Goal: Task Accomplishment & Management: Manage account settings

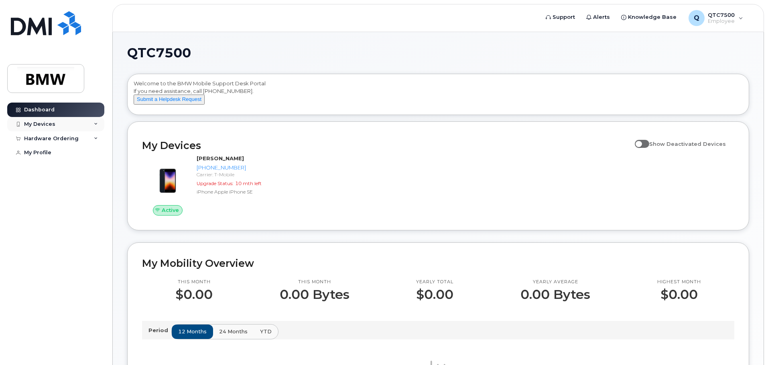
click at [96, 124] on icon at bounding box center [96, 124] width 4 height 4
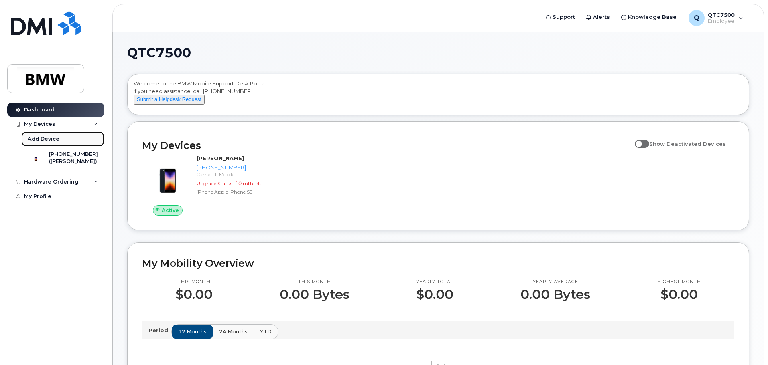
click at [50, 136] on div "Add Device" at bounding box center [44, 139] width 32 height 7
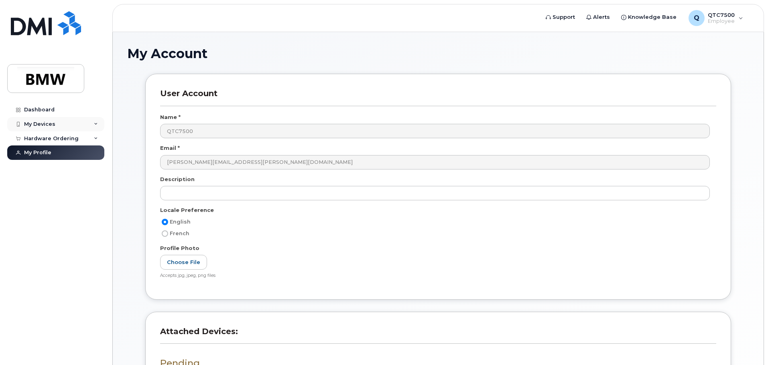
click at [32, 123] on div "My Devices" at bounding box center [39, 124] width 31 height 6
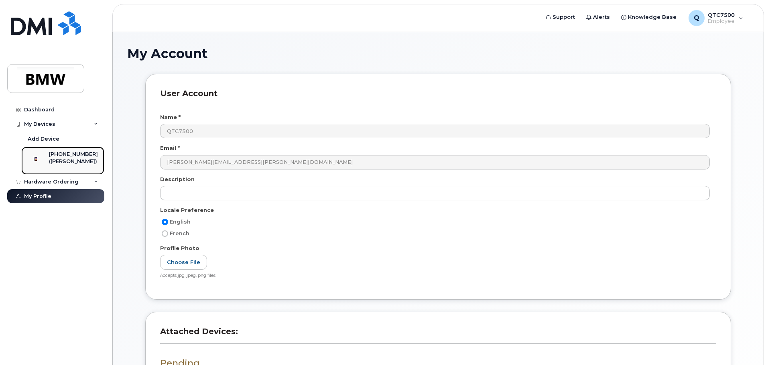
click at [65, 161] on div "([PERSON_NAME])" at bounding box center [73, 161] width 49 height 7
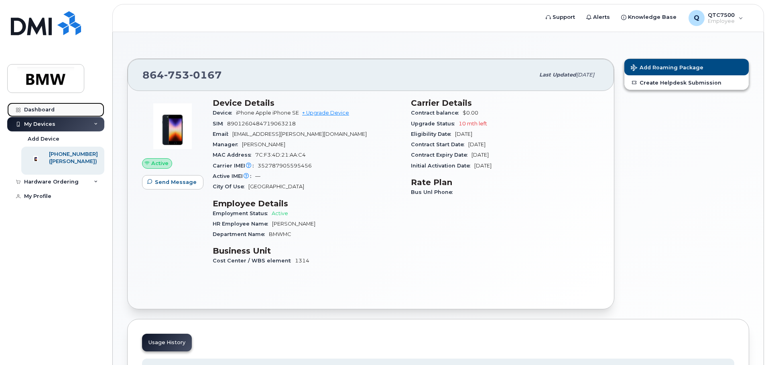
click at [40, 109] on div "Dashboard" at bounding box center [39, 110] width 30 height 6
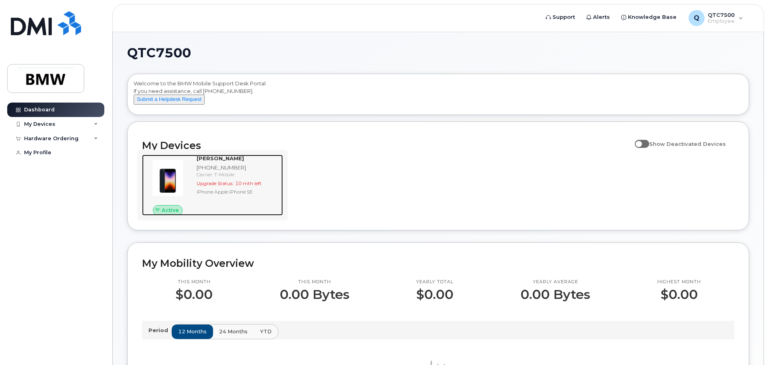
click at [213, 186] on span "Upgrade Status:" at bounding box center [214, 183] width 37 height 6
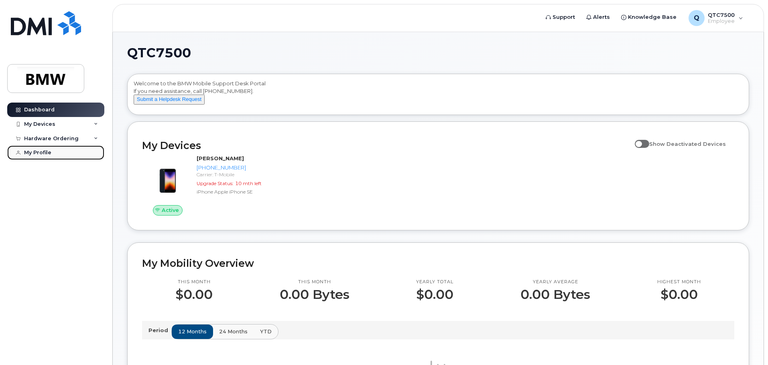
click at [43, 149] on link "My Profile" at bounding box center [55, 153] width 97 height 14
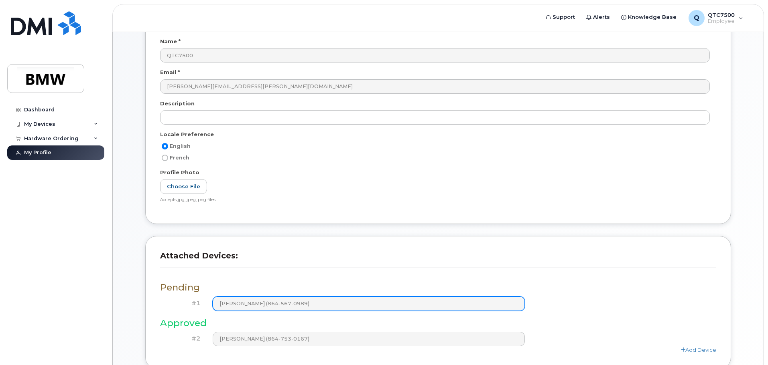
scroll to position [146, 0]
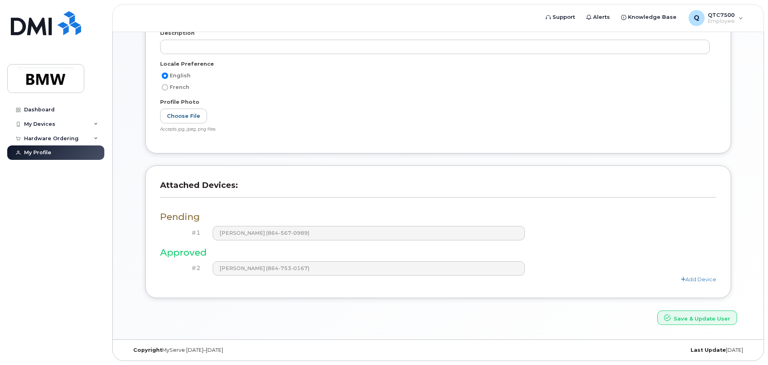
click at [169, 212] on h3 "Pending" at bounding box center [438, 217] width 556 height 10
click at [688, 281] on link "Add Device" at bounding box center [697, 279] width 35 height 6
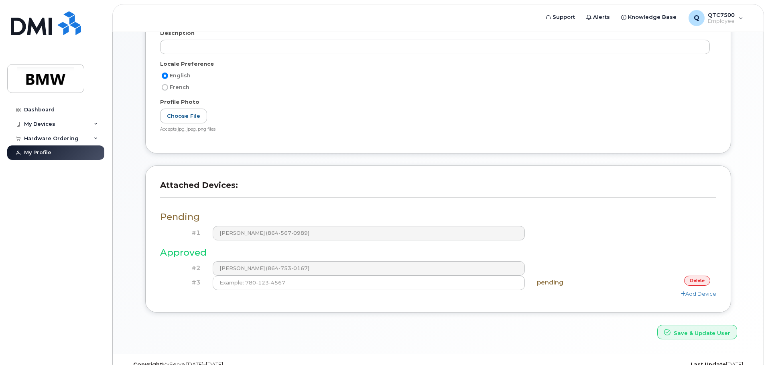
click at [691, 283] on link "delete" at bounding box center [697, 281] width 26 height 10
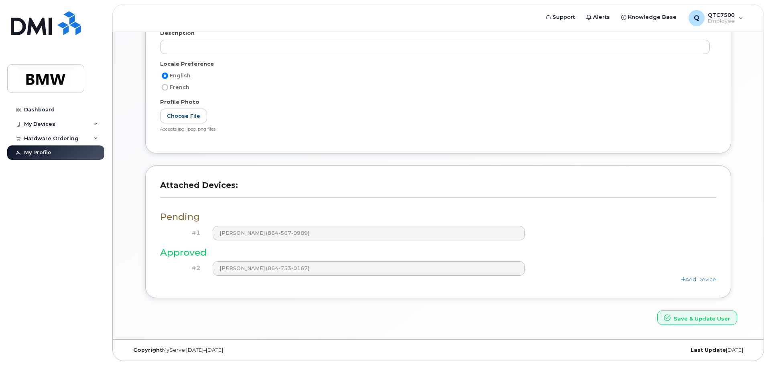
click at [181, 218] on h3 "Pending" at bounding box center [438, 217] width 556 height 10
drag, startPoint x: 330, startPoint y: 237, endPoint x: 238, endPoint y: 190, distance: 103.1
click at [238, 190] on h3 "Attached Devices:" at bounding box center [438, 188] width 556 height 17
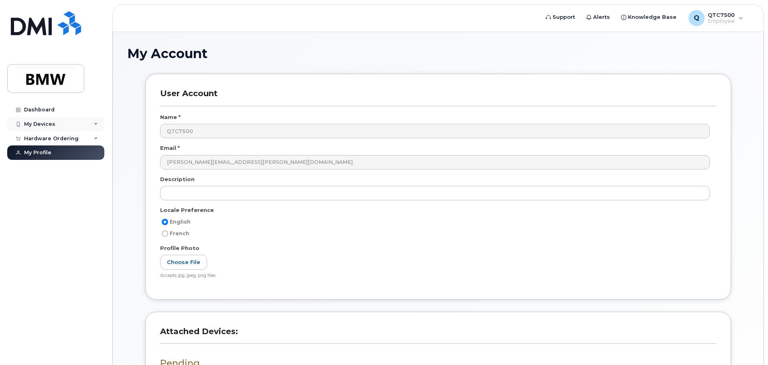
click at [41, 123] on div "My Devices" at bounding box center [39, 124] width 31 height 6
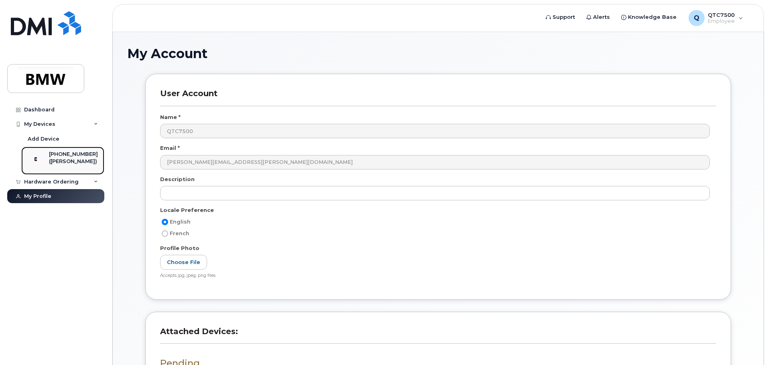
click at [63, 154] on div "[PHONE_NUMBER]" at bounding box center [73, 154] width 49 height 7
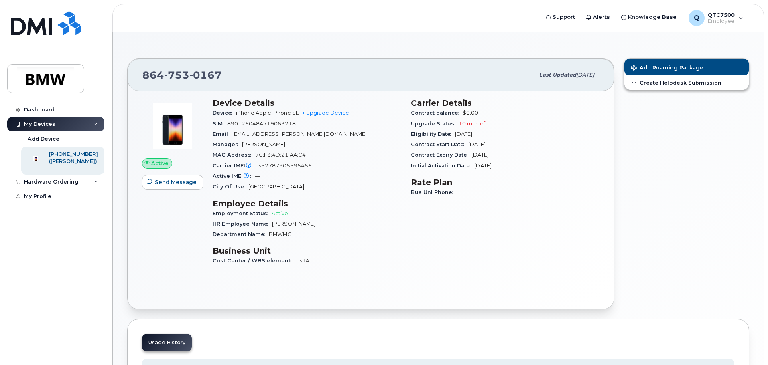
click at [156, 165] on span "Active" at bounding box center [159, 164] width 17 height 8
click at [648, 19] on span "Knowledge Base" at bounding box center [652, 17] width 49 height 8
click at [650, 14] on span "Knowledge Base" at bounding box center [652, 17] width 49 height 8
click at [38, 113] on link "Dashboard" at bounding box center [55, 110] width 97 height 14
click at [38, 109] on div "Dashboard" at bounding box center [39, 110] width 30 height 6
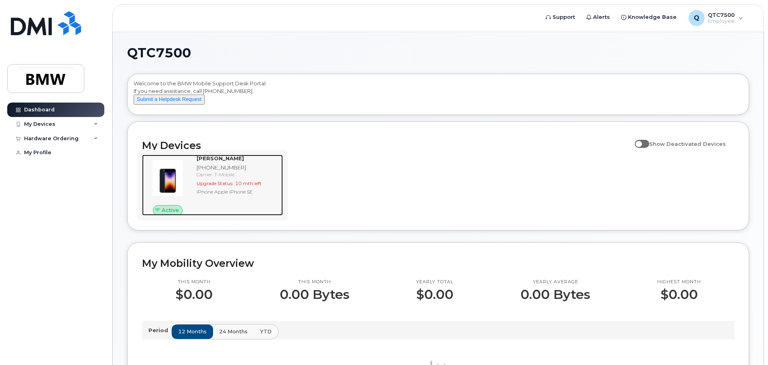
click at [166, 190] on img at bounding box center [167, 178] width 38 height 38
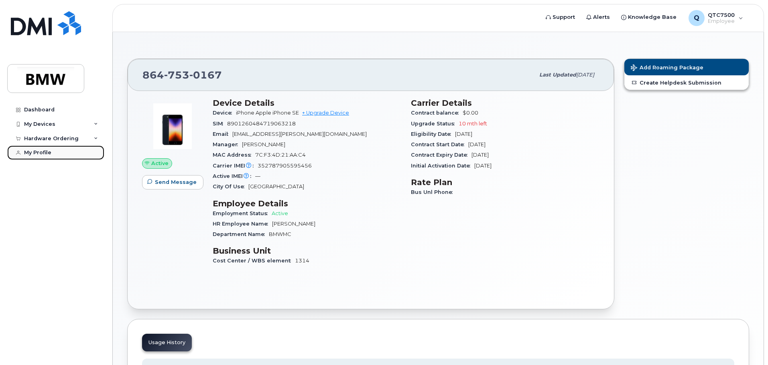
click at [33, 152] on div "My Profile" at bounding box center [37, 153] width 27 height 6
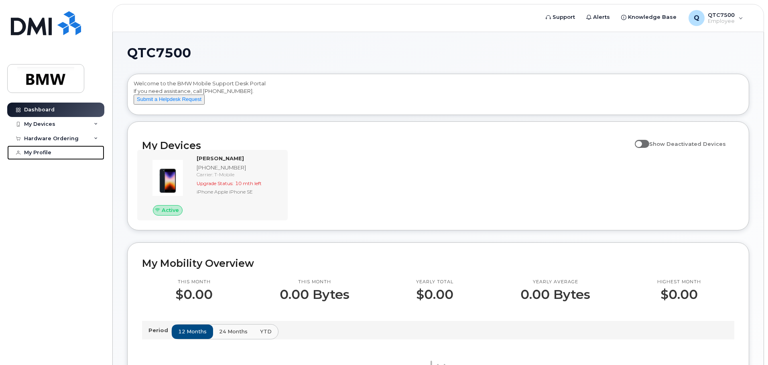
click at [36, 151] on div "My Profile" at bounding box center [37, 153] width 27 height 6
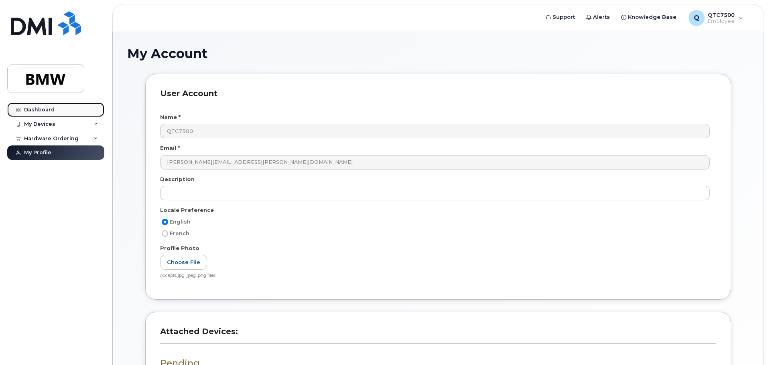
click at [42, 109] on div "Dashboard" at bounding box center [39, 110] width 30 height 6
